Goal: Task Accomplishment & Management: Manage account settings

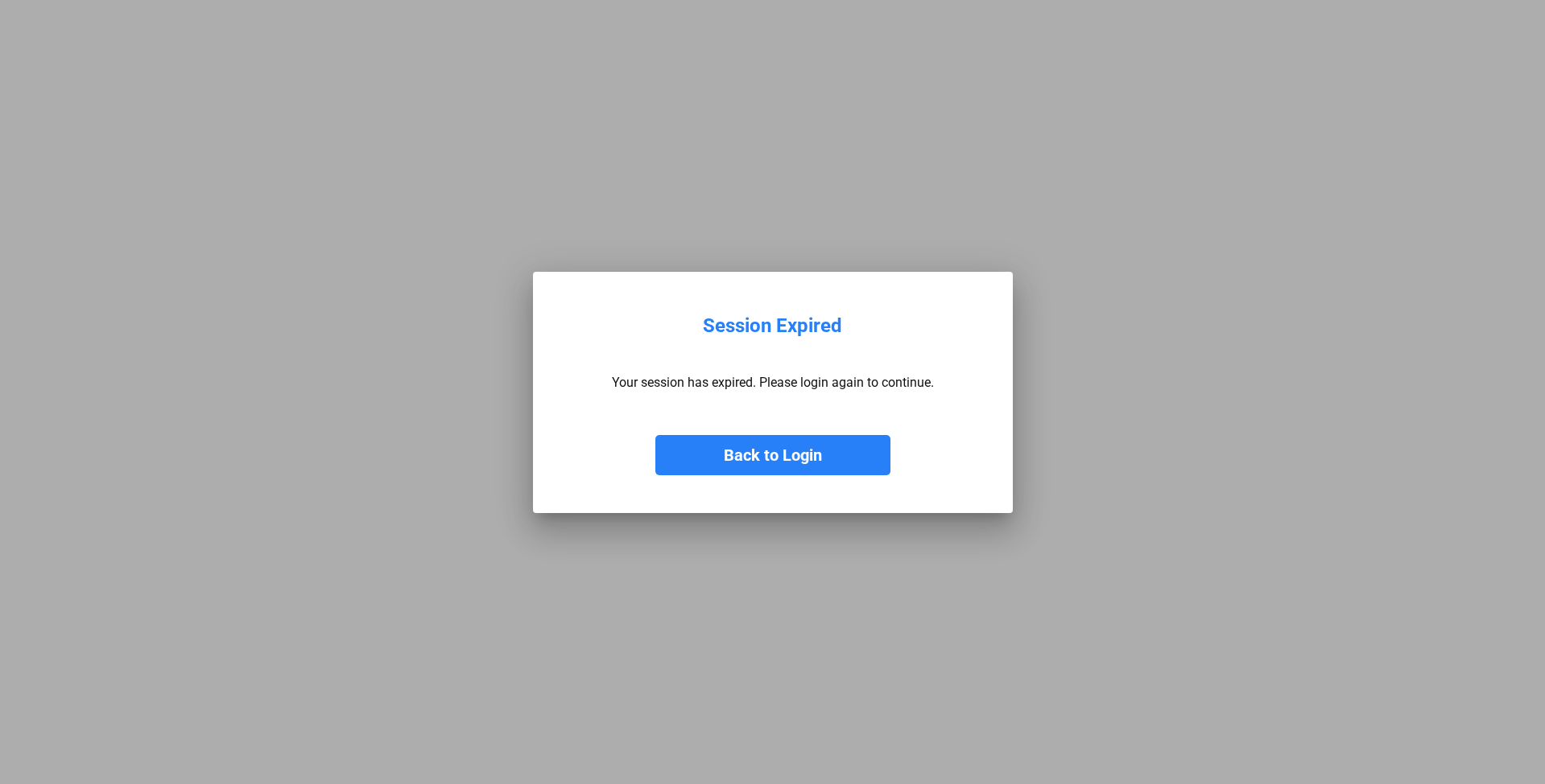
click at [793, 444] on button "Back to Login" at bounding box center [772, 455] width 235 height 40
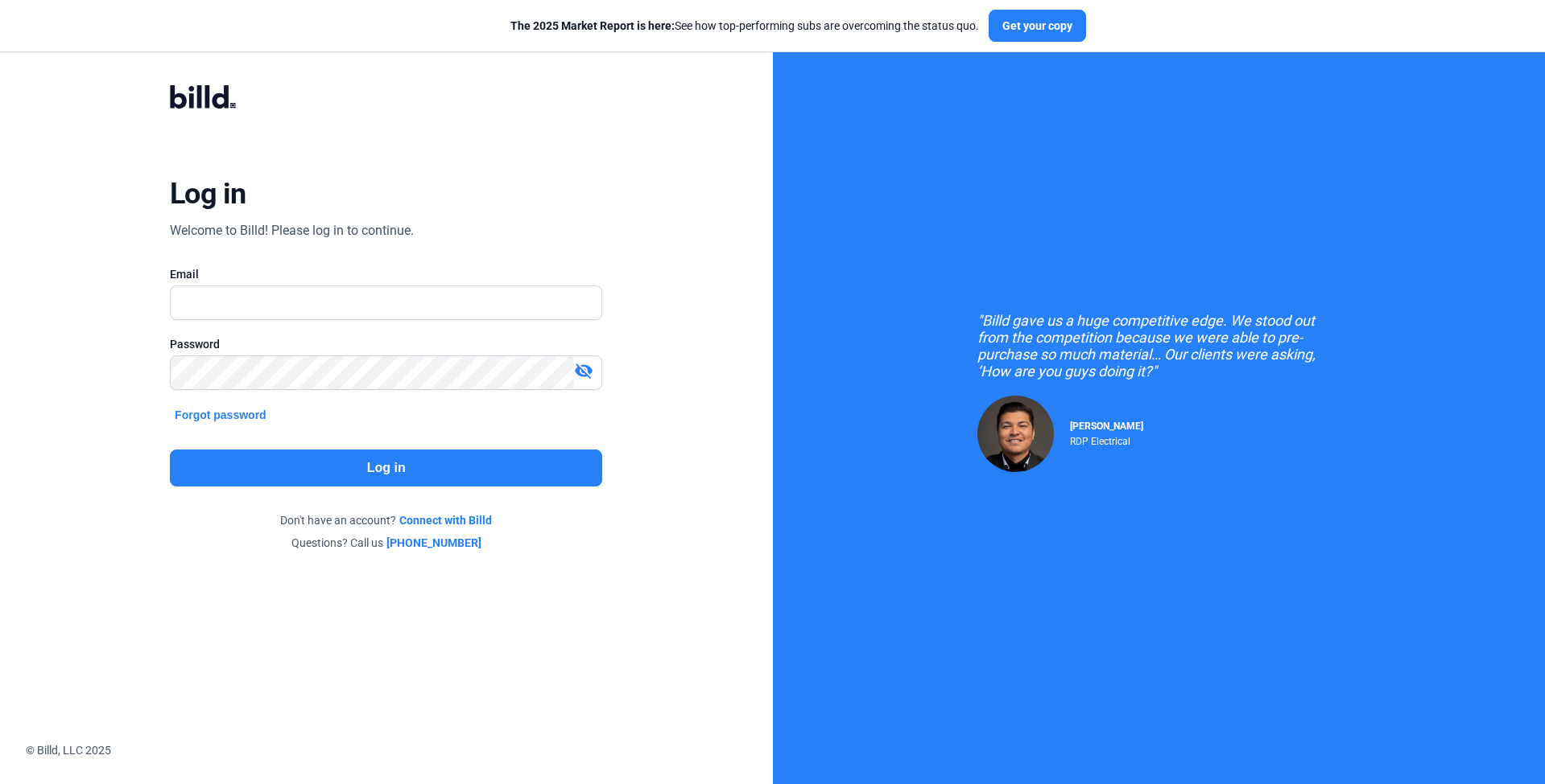
click at [484, 283] on div "Email" at bounding box center [386, 301] width 432 height 70
type input "[PERSON_NAME][EMAIL_ADDRESS][DOMAIN_NAME]"
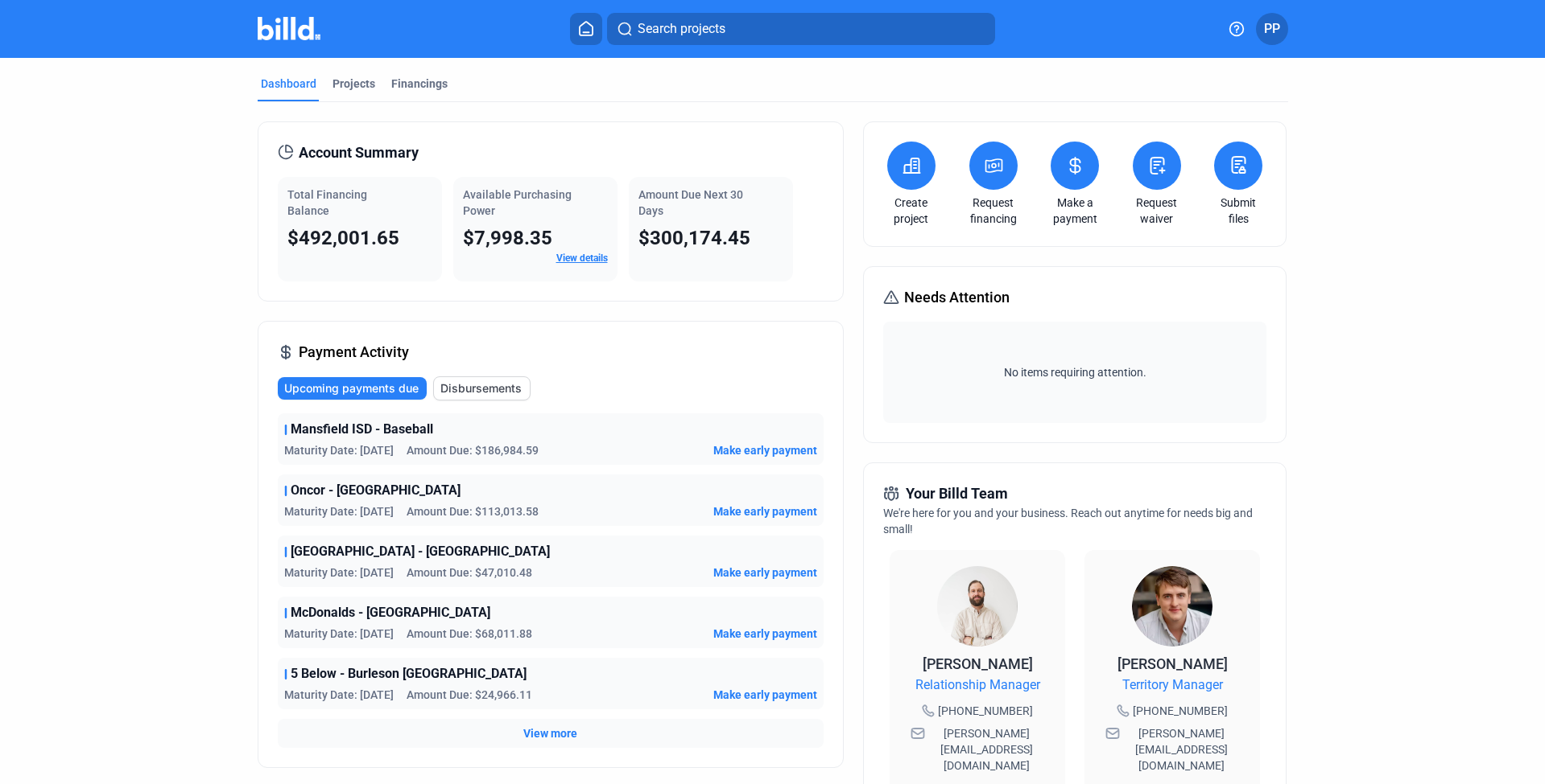
click at [1072, 154] on button at bounding box center [1074, 166] width 48 height 48
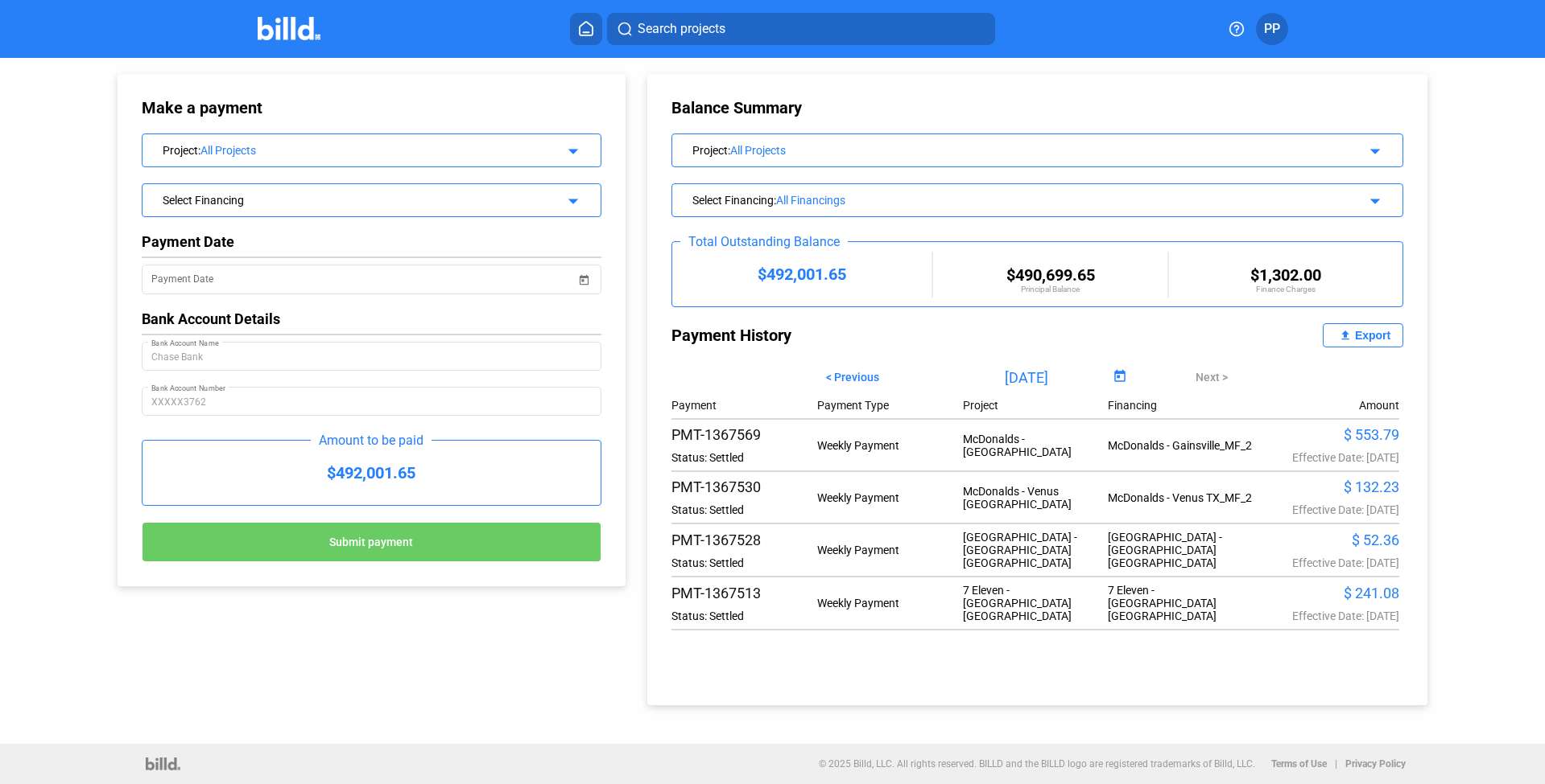
click at [580, 201] on div "Select Financing arrow_drop_down" at bounding box center [371, 198] width 458 height 29
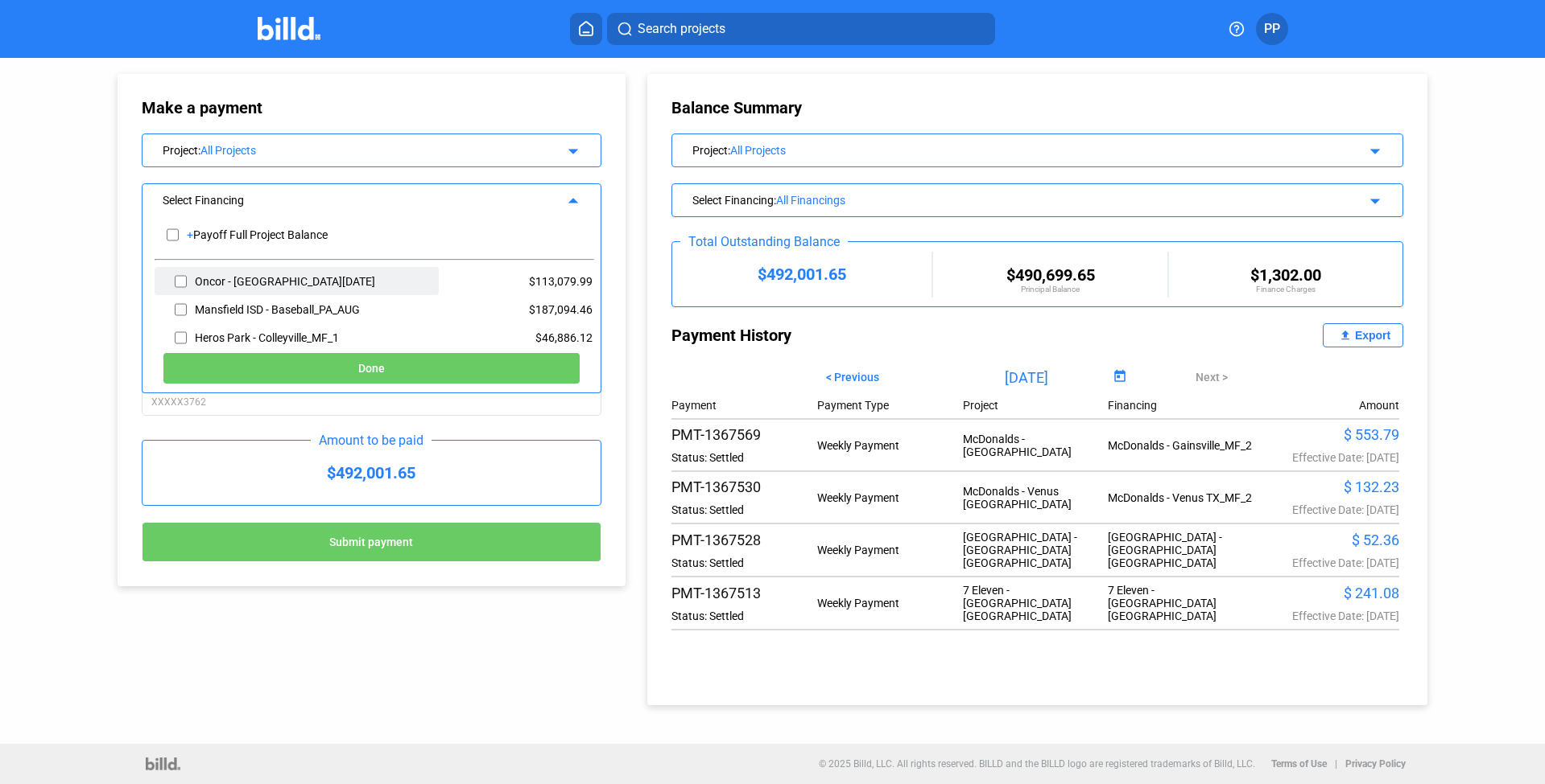
click at [182, 281] on input "checkbox" at bounding box center [181, 281] width 12 height 24
checkbox input "true"
click at [178, 339] on input "checkbox" at bounding box center [181, 337] width 12 height 24
checkbox input "true"
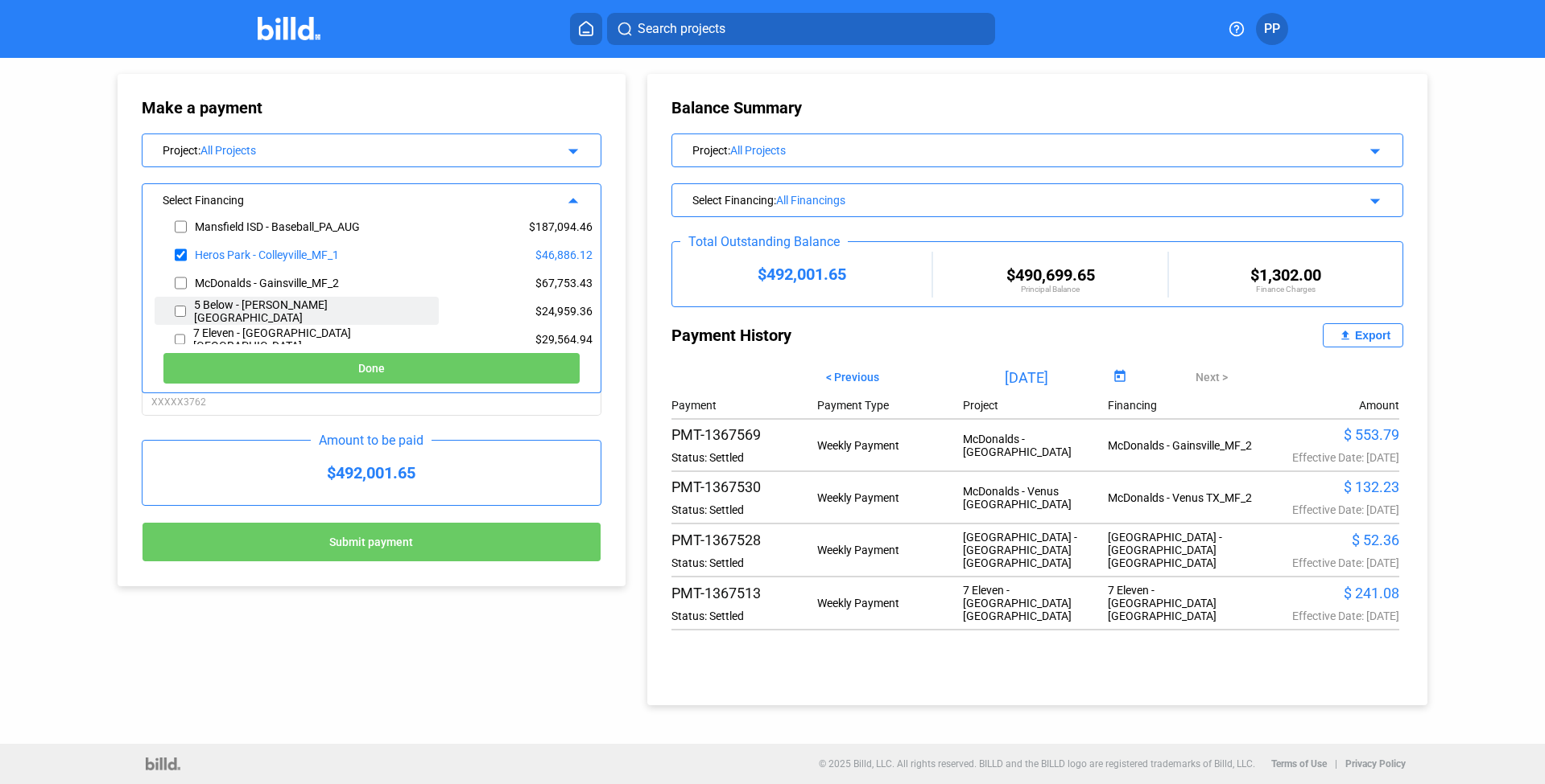
scroll to position [86, 0]
click at [180, 278] on input "checkbox" at bounding box center [181, 280] width 12 height 24
checkbox input "true"
drag, startPoint x: 180, startPoint y: 305, endPoint x: 181, endPoint y: 320, distance: 15.0
click at [180, 306] on input "checkbox" at bounding box center [180, 308] width 11 height 24
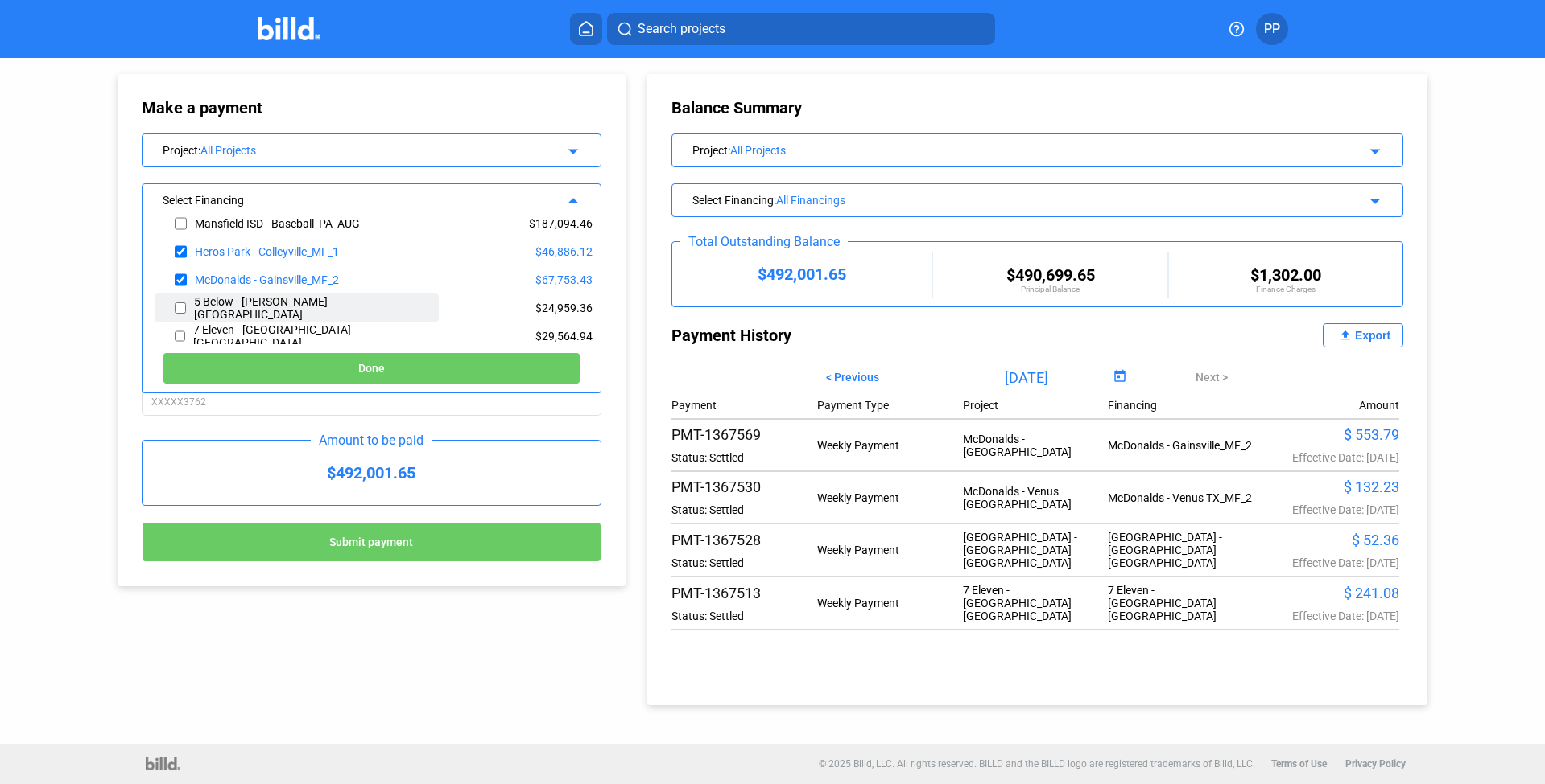
checkbox input "true"
click at [182, 334] on input "checkbox" at bounding box center [180, 336] width 11 height 24
checkbox input "true"
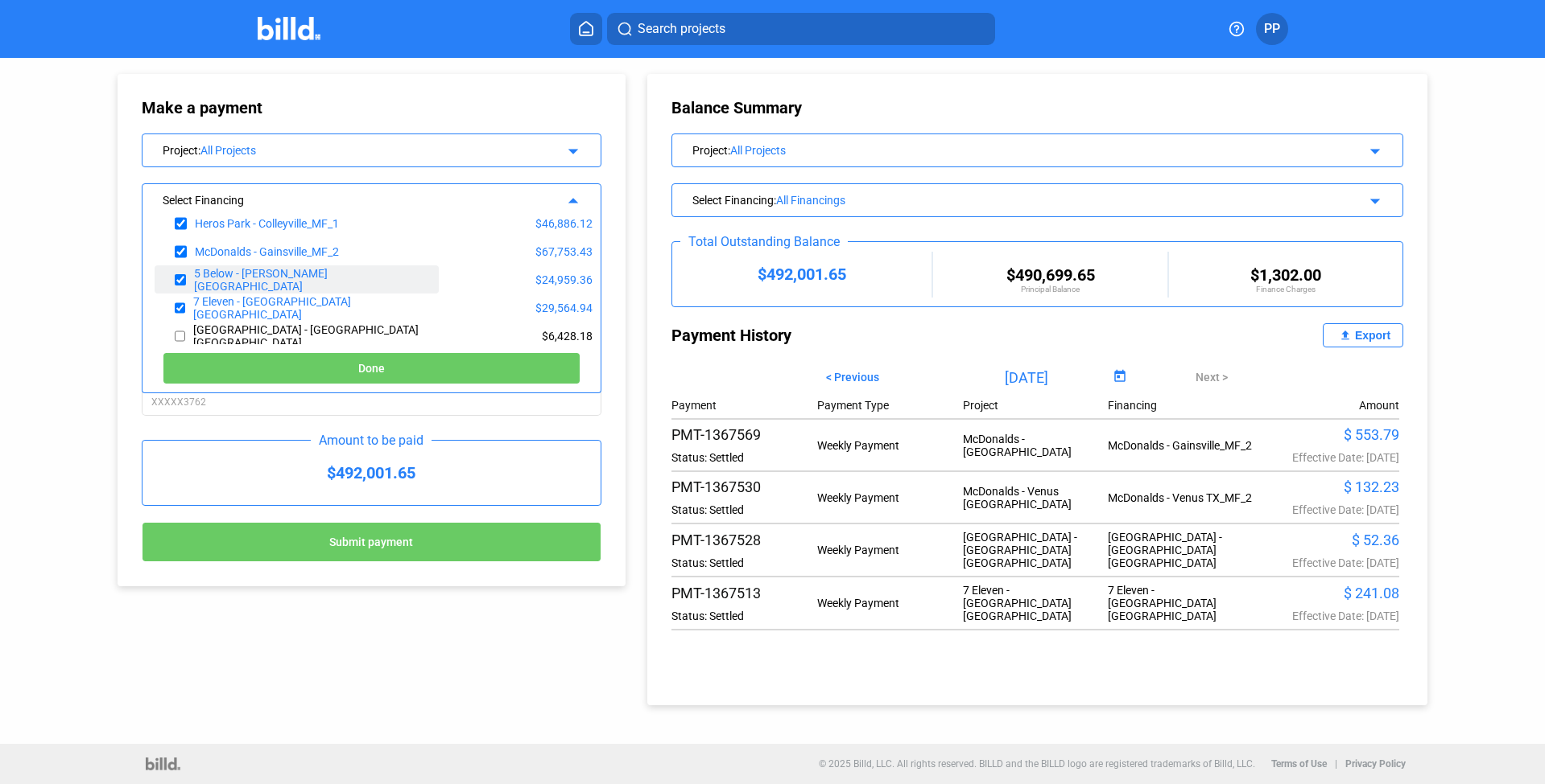
scroll to position [152, 0]
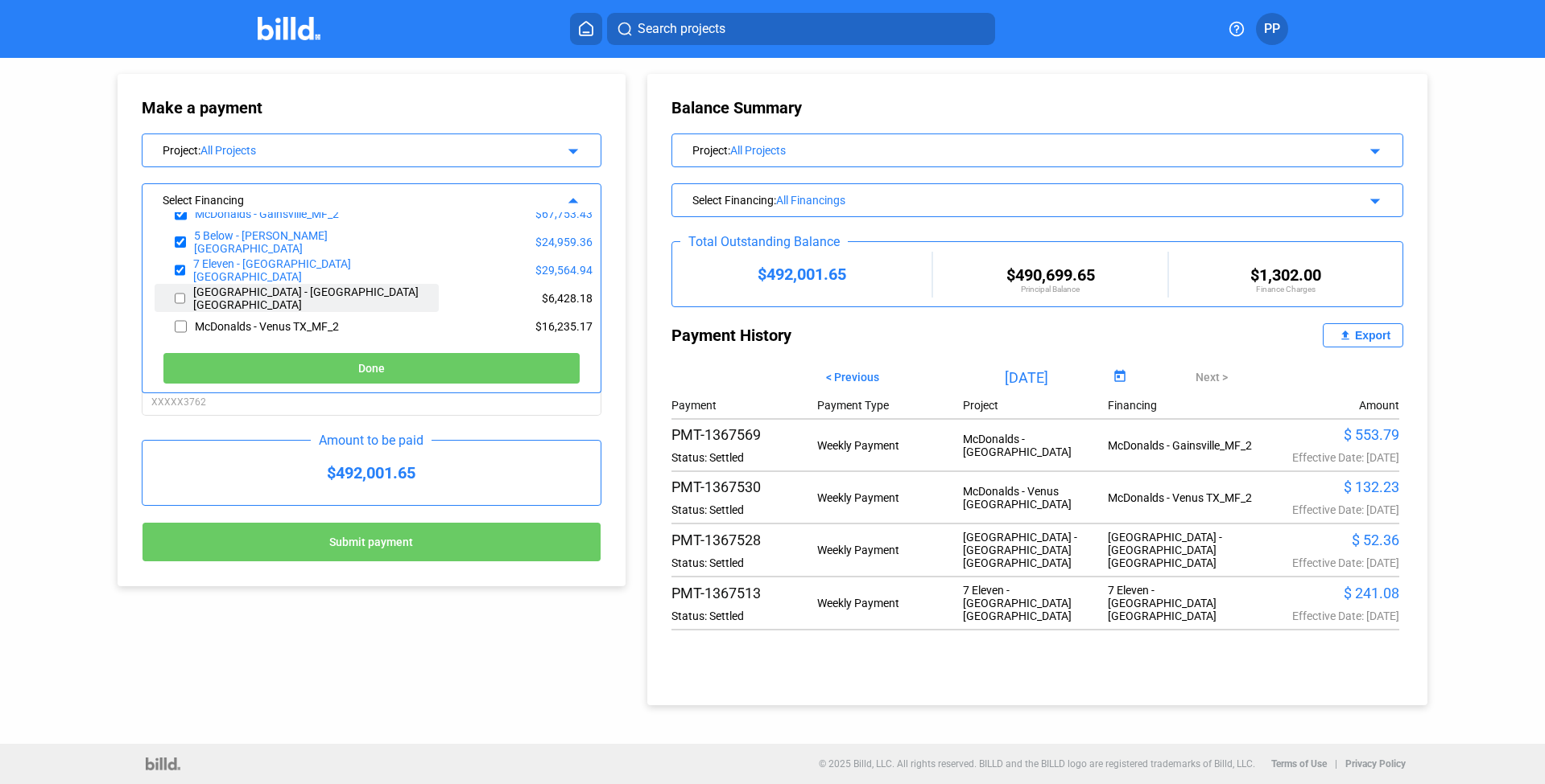
click at [183, 295] on input "checkbox" at bounding box center [180, 298] width 11 height 24
checkbox input "true"
click at [176, 322] on input "checkbox" at bounding box center [181, 326] width 12 height 24
checkbox input "true"
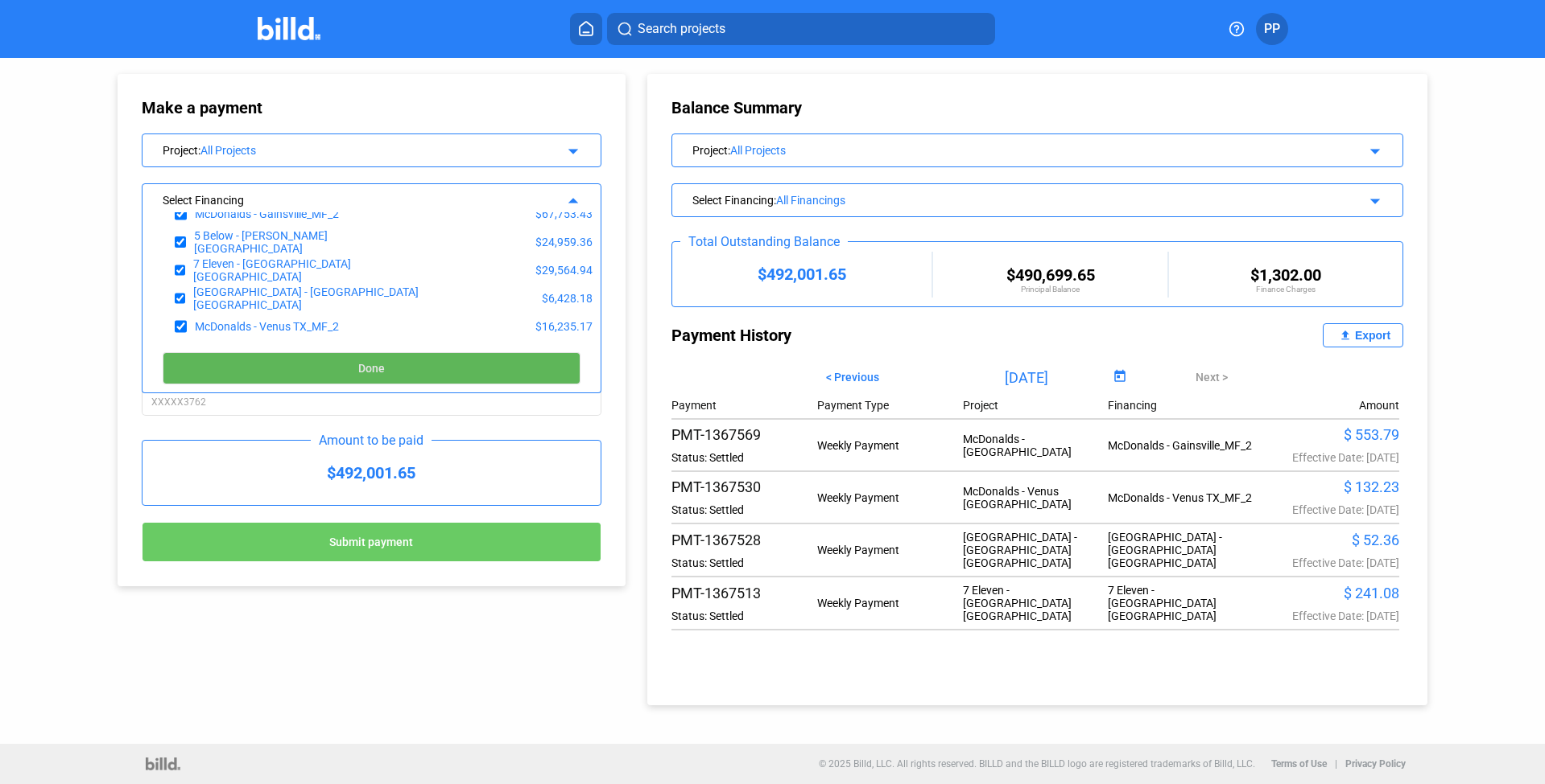
click at [356, 360] on button "Done" at bounding box center [371, 368] width 417 height 33
type input "[DATE]"
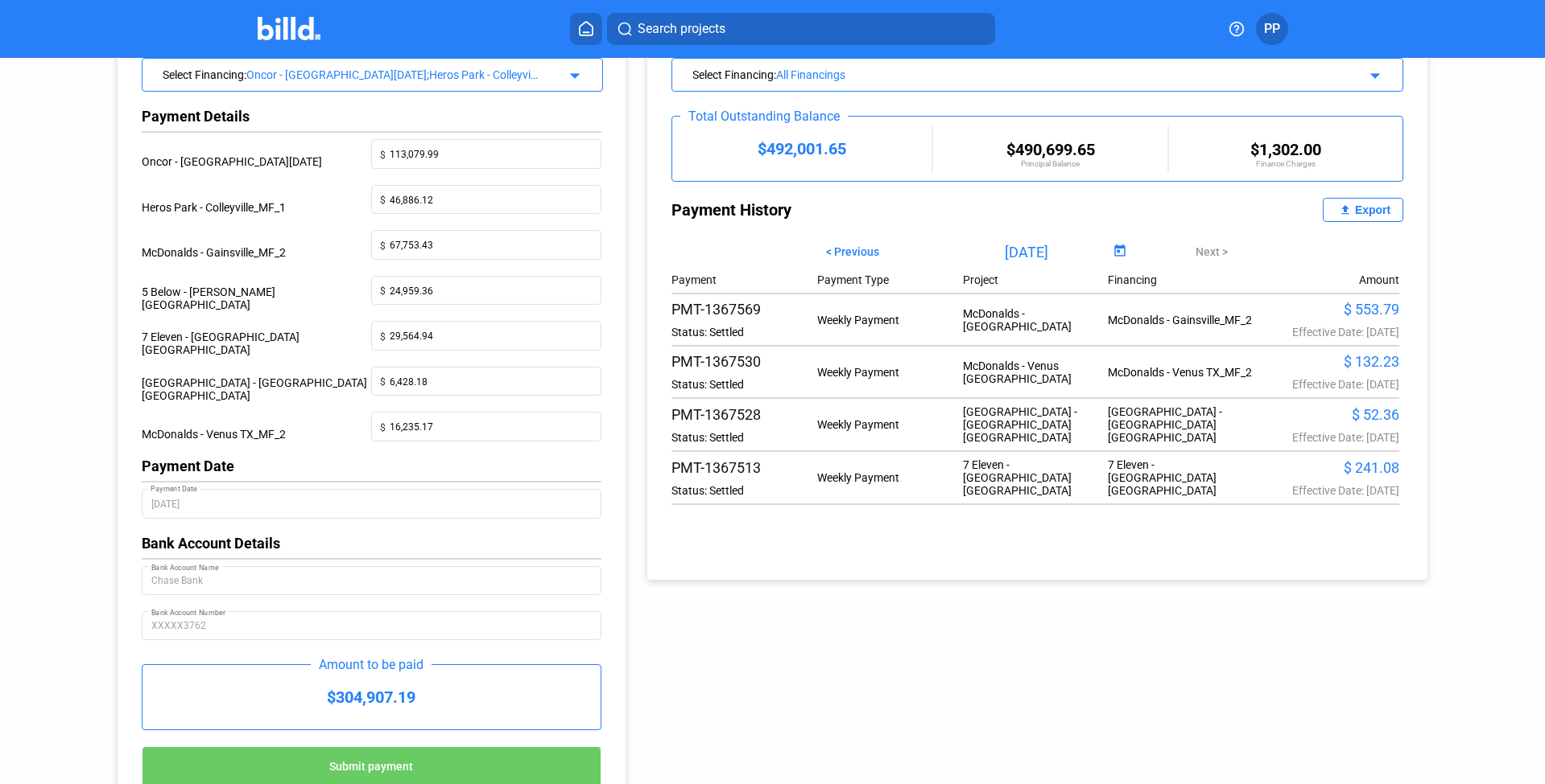
scroll to position [192, 0]
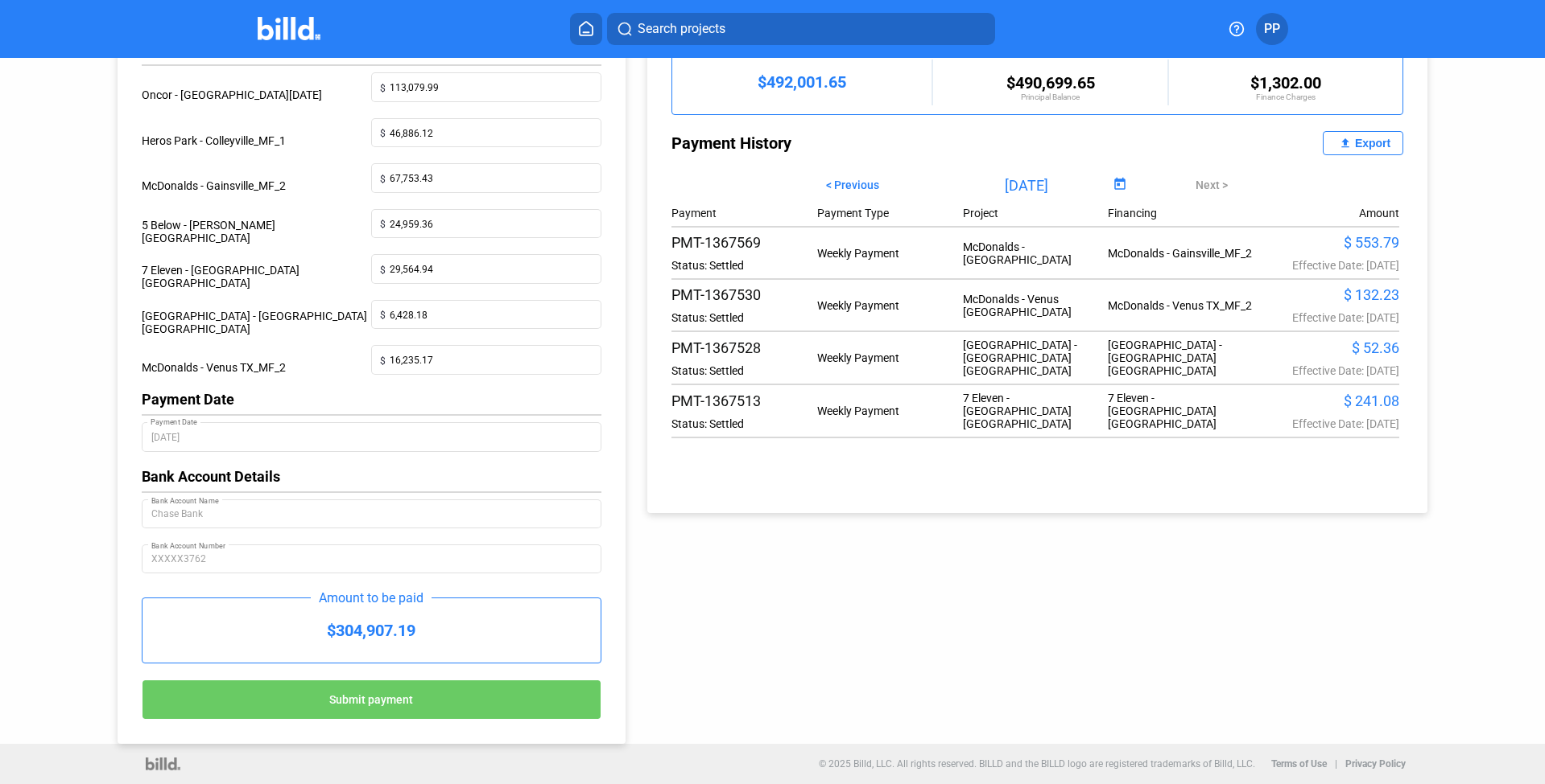
click at [383, 695] on span "Submit payment" at bounding box center [371, 699] width 84 height 13
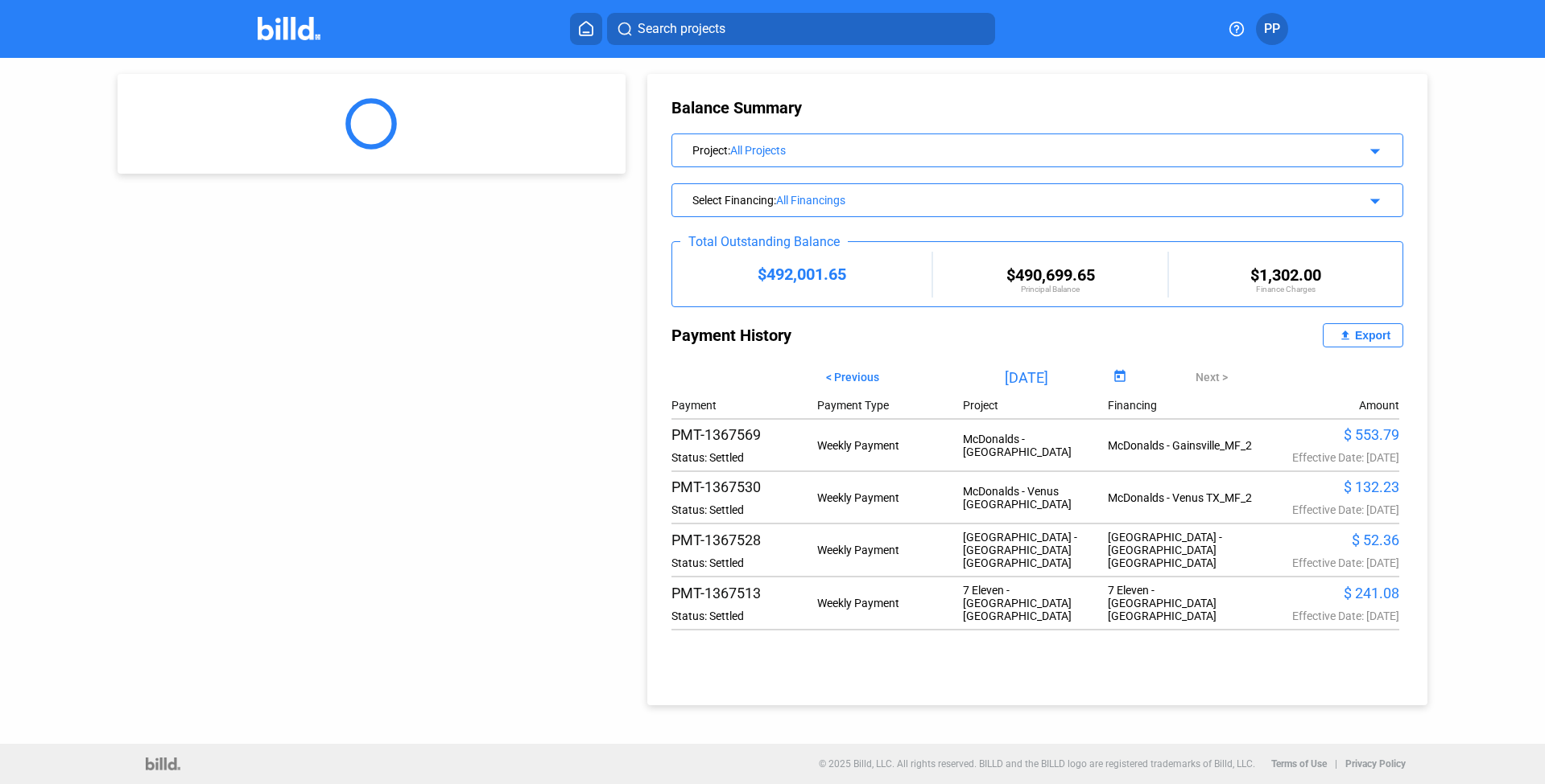
scroll to position [0, 0]
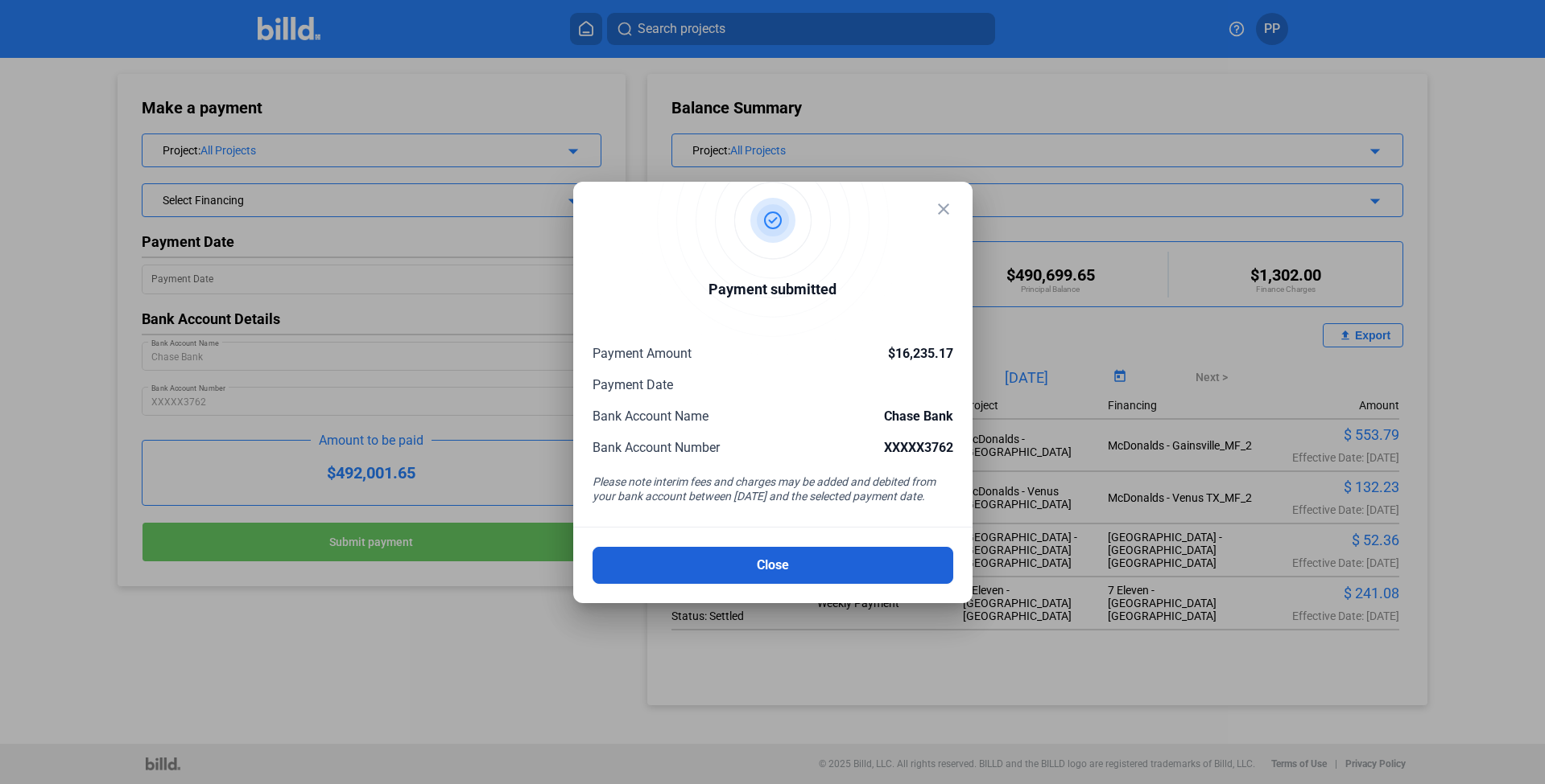
click at [813, 562] on button "Close" at bounding box center [772, 566] width 360 height 37
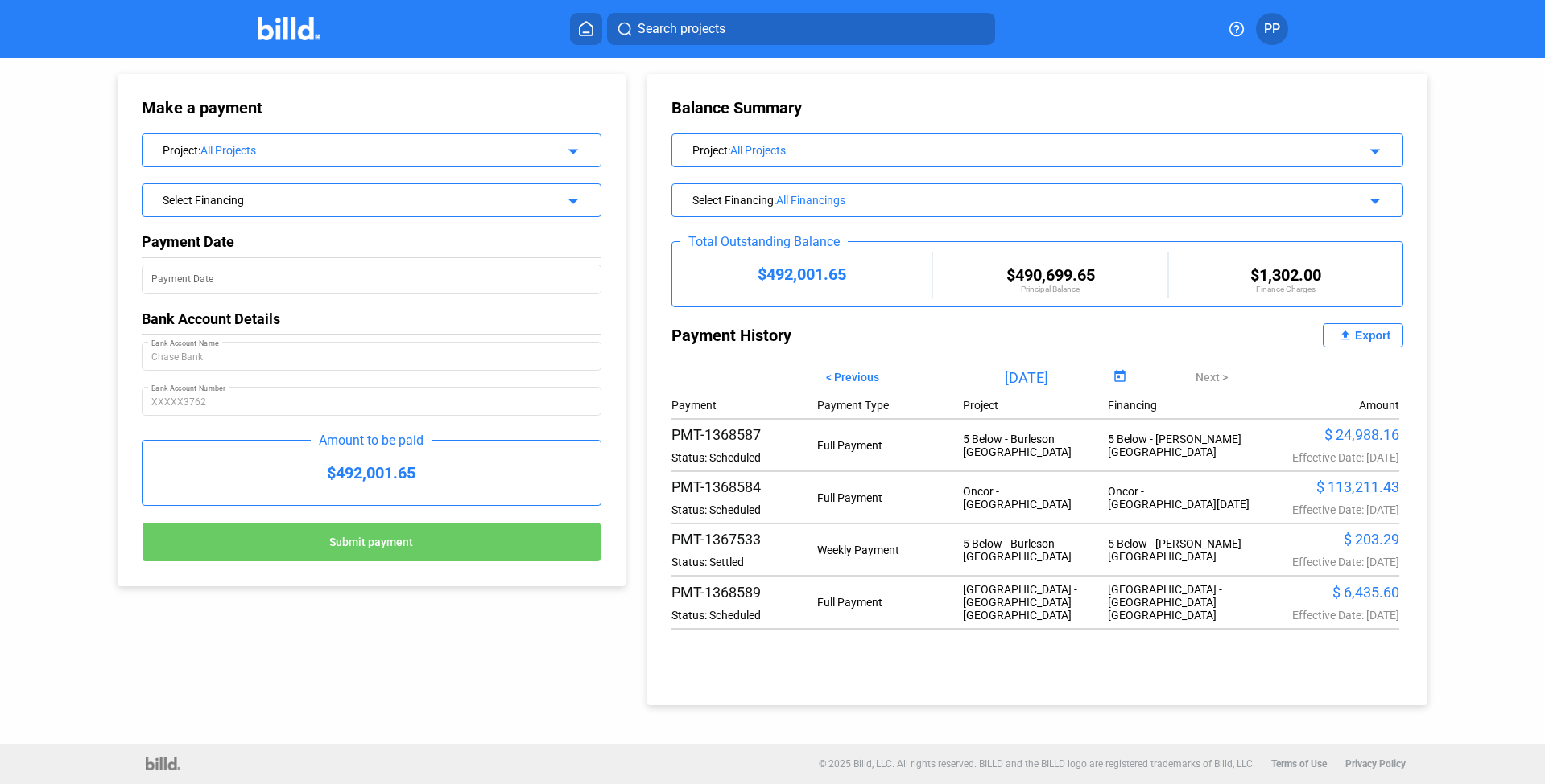
click at [587, 29] on icon at bounding box center [586, 29] width 16 height 16
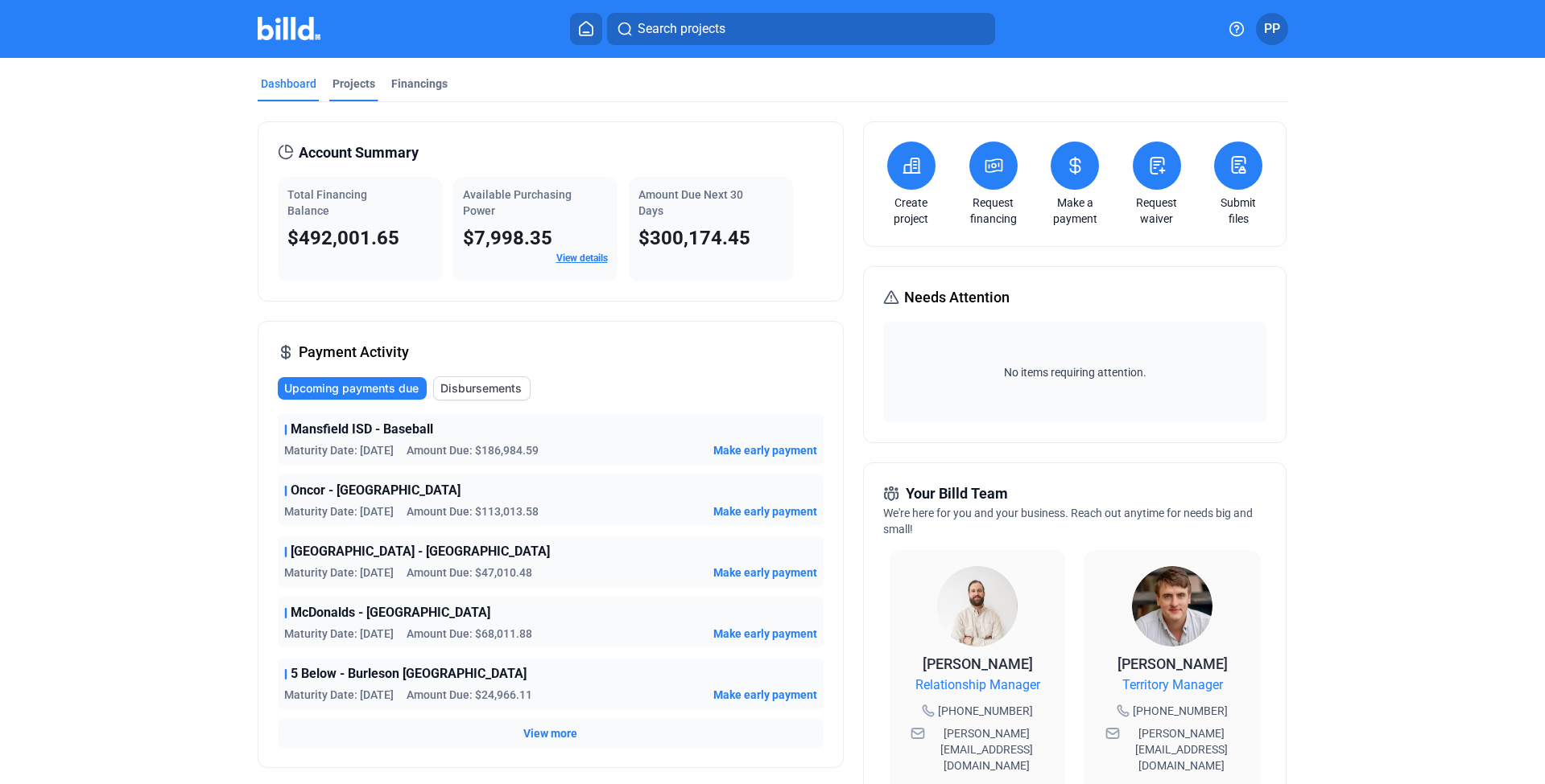
click at [333, 87] on div "Projects" at bounding box center [353, 84] width 42 height 16
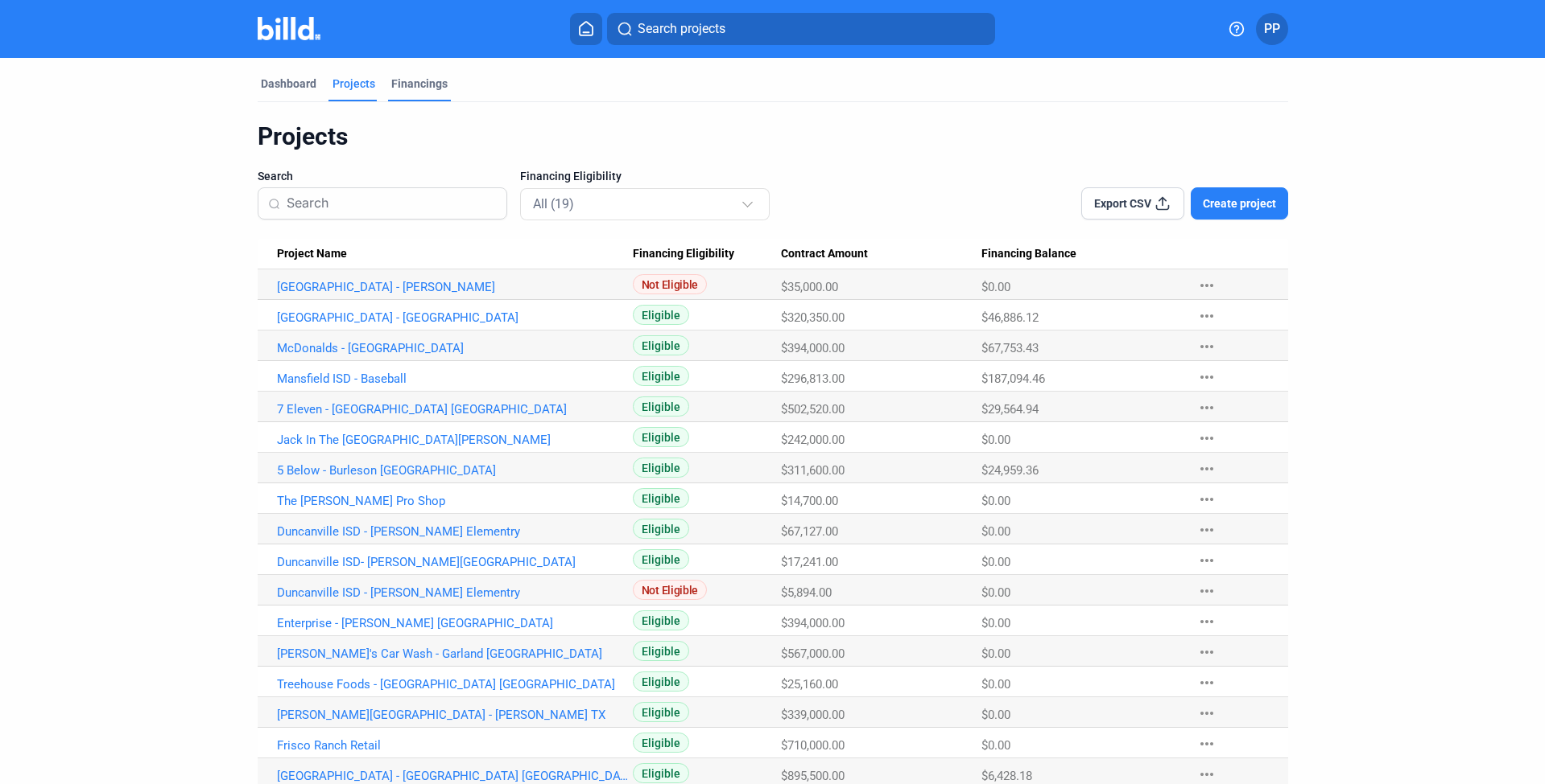
click at [413, 97] on div "Financings" at bounding box center [419, 89] width 63 height 26
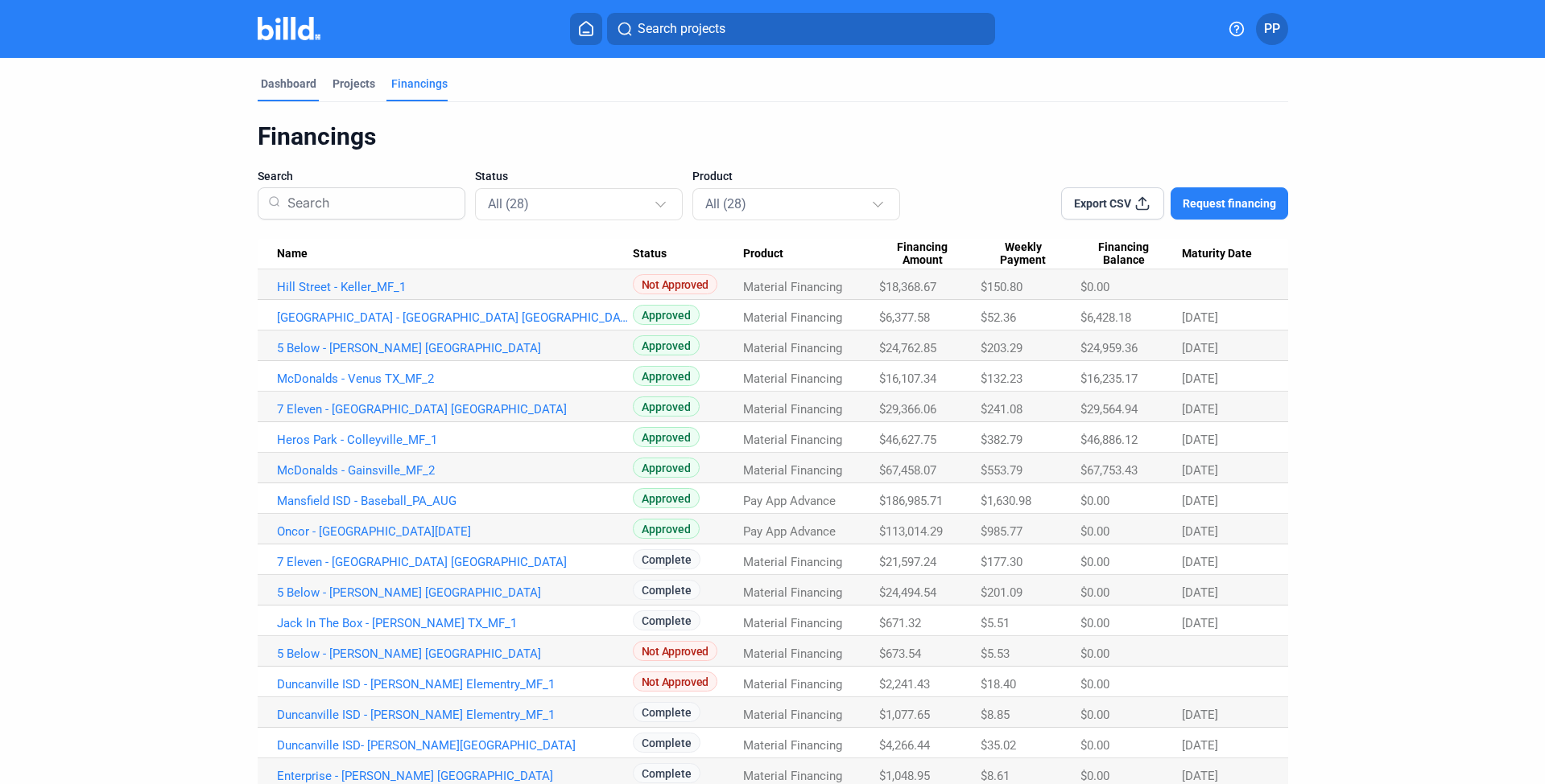
click at [286, 77] on div "Dashboard" at bounding box center [288, 84] width 55 height 16
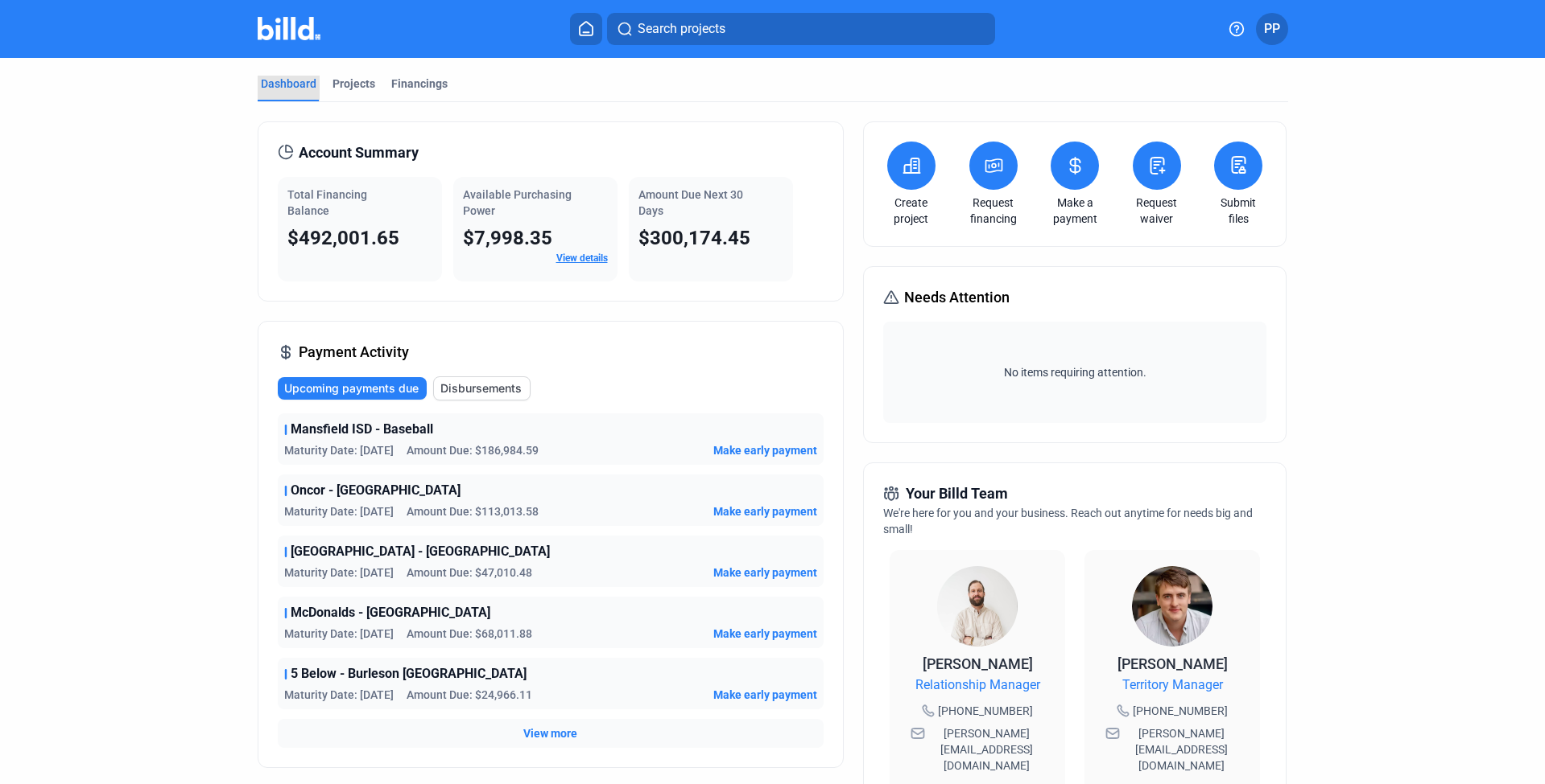
click at [286, 77] on div "Dashboard" at bounding box center [288, 84] width 55 height 16
click at [478, 387] on span "Disbursements" at bounding box center [480, 389] width 81 height 16
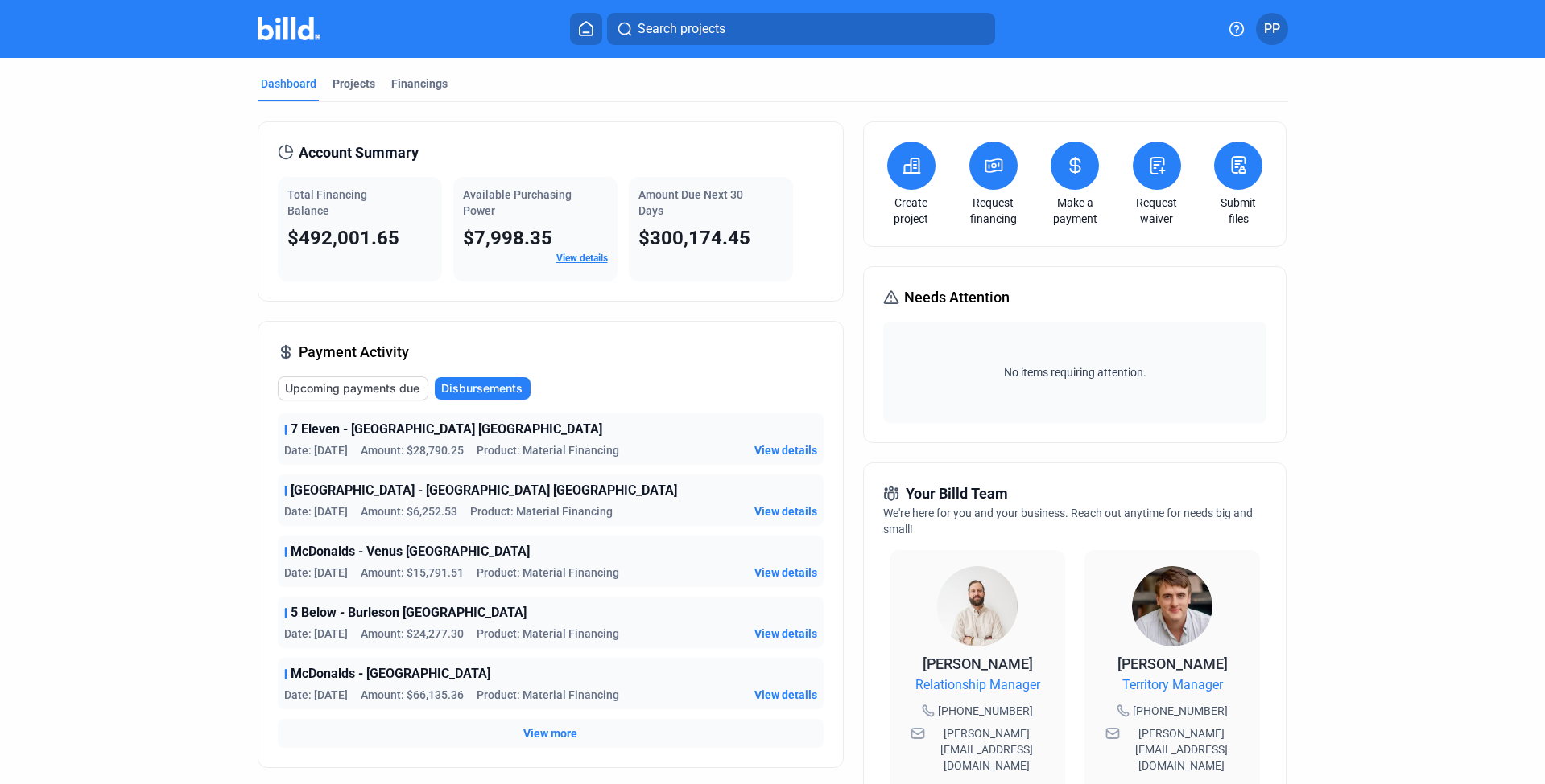
click at [383, 383] on span "Upcoming payments due" at bounding box center [352, 389] width 134 height 16
